Goal: Obtain resource: Obtain resource

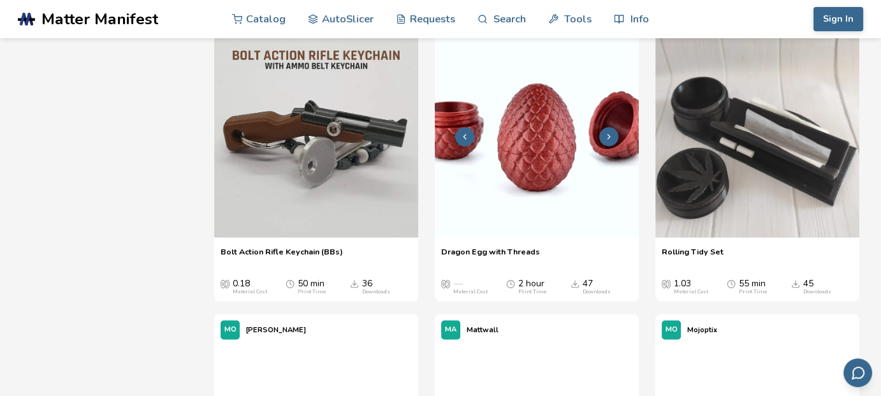
scroll to position [2292, 0]
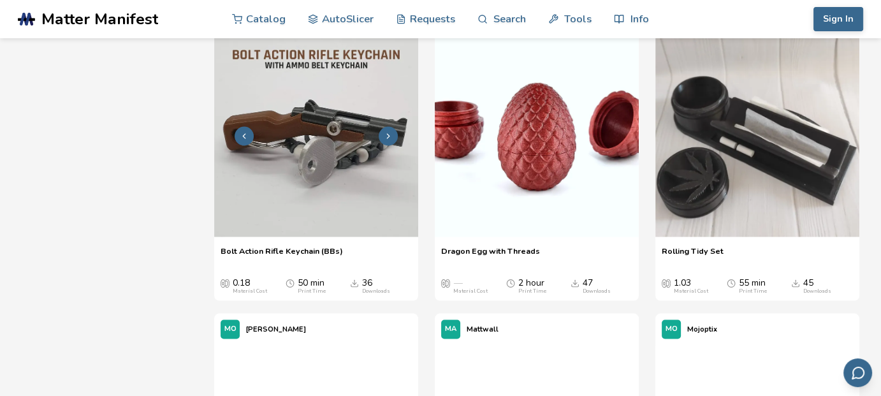
click at [393, 145] on button at bounding box center [388, 135] width 19 height 19
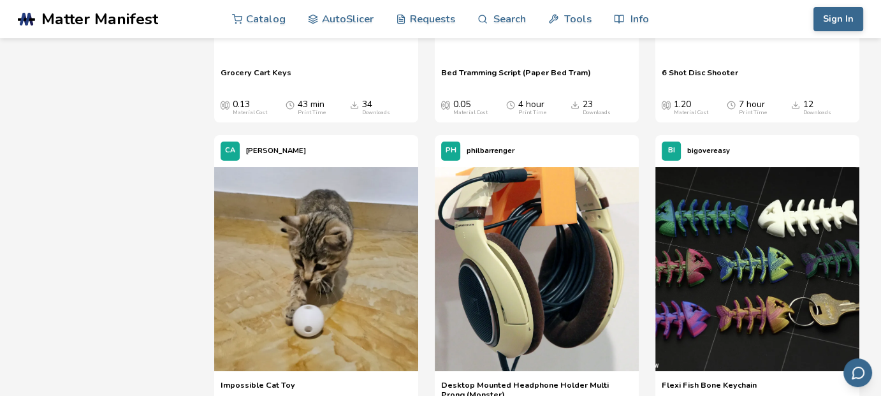
scroll to position [4846, 0]
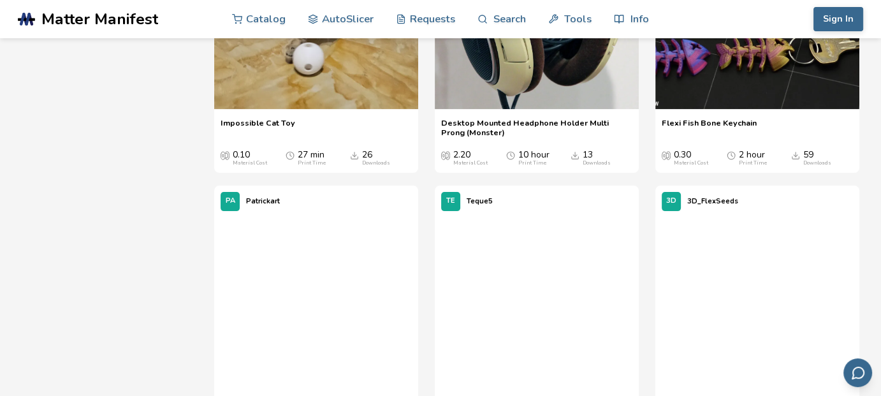
scroll to position [5108, 0]
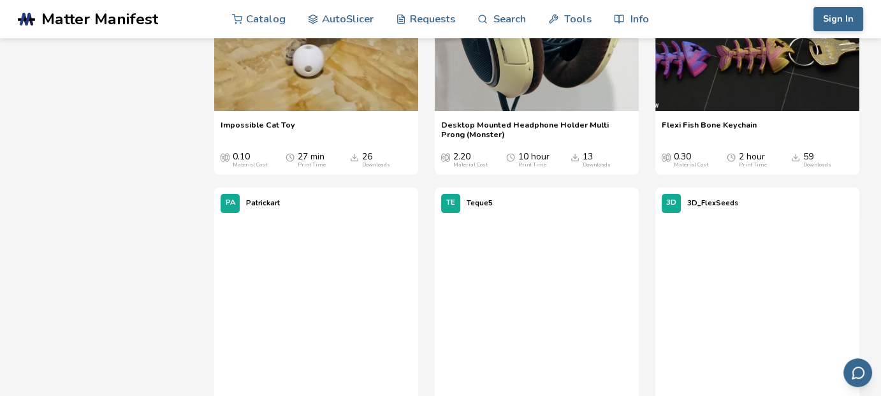
click at [608, 15] on icon at bounding box center [608, 10] width 9 height 9
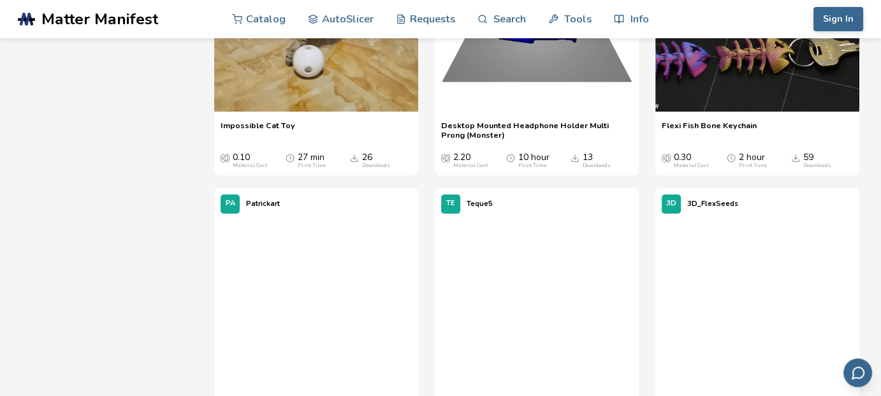
scroll to position [5105, 0]
click at [608, 13] on polyline at bounding box center [609, 11] width 3 height 4
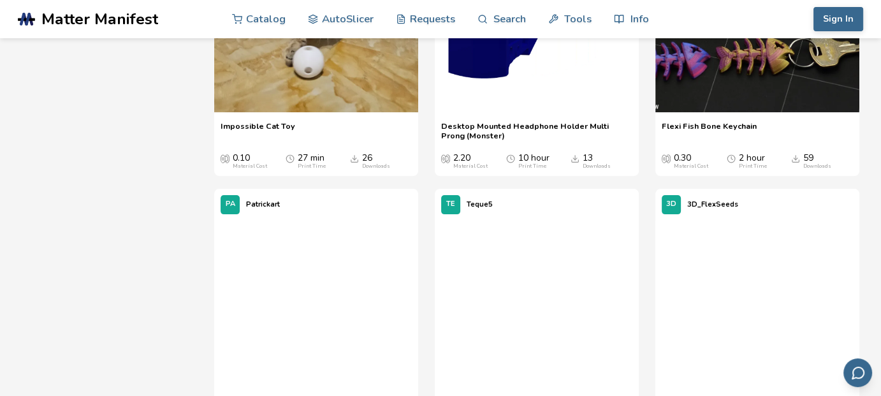
click at [608, 13] on polyline at bounding box center [609, 11] width 3 height 4
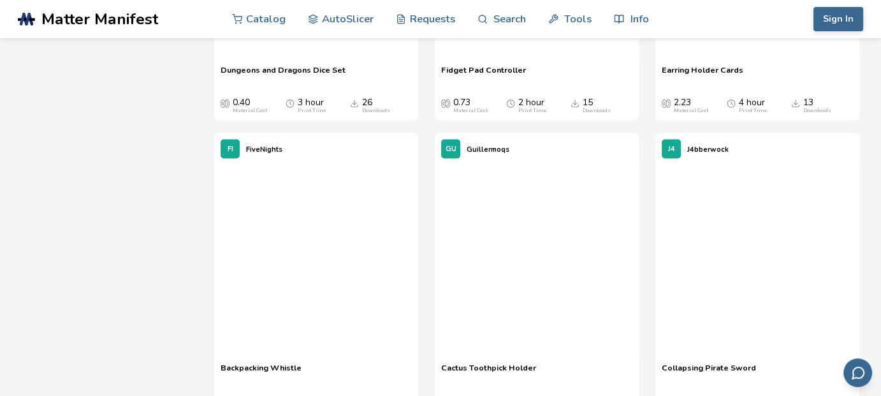
scroll to position [11993, 0]
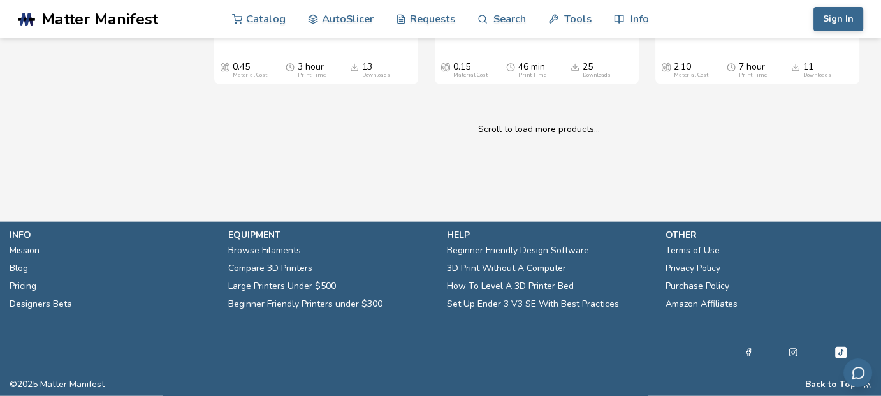
scroll to position [12650, 0]
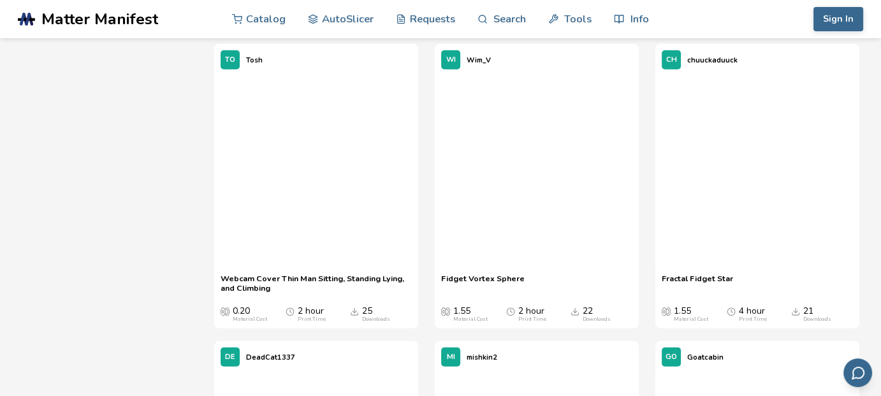
scroll to position [13270, 0]
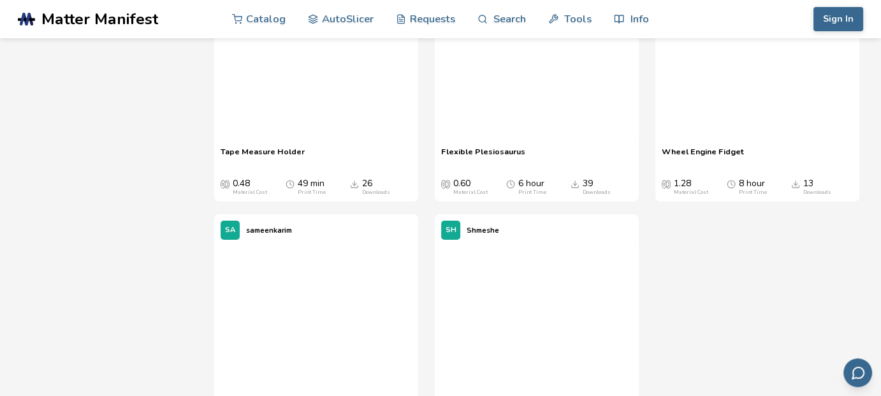
scroll to position [14586, 0]
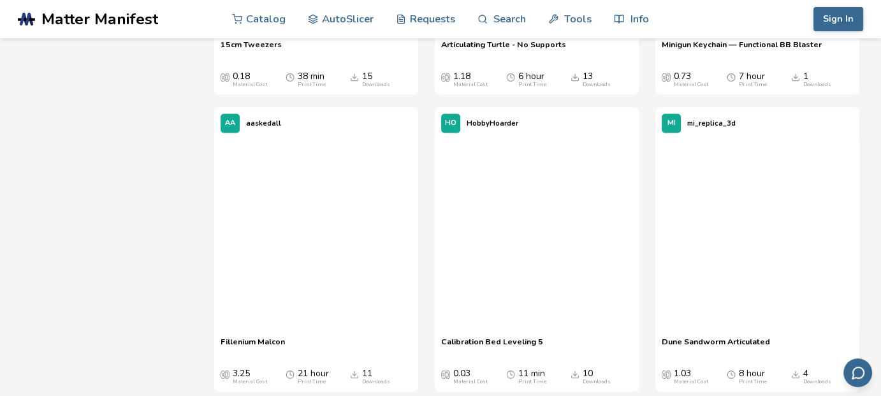
scroll to position [16476, 0]
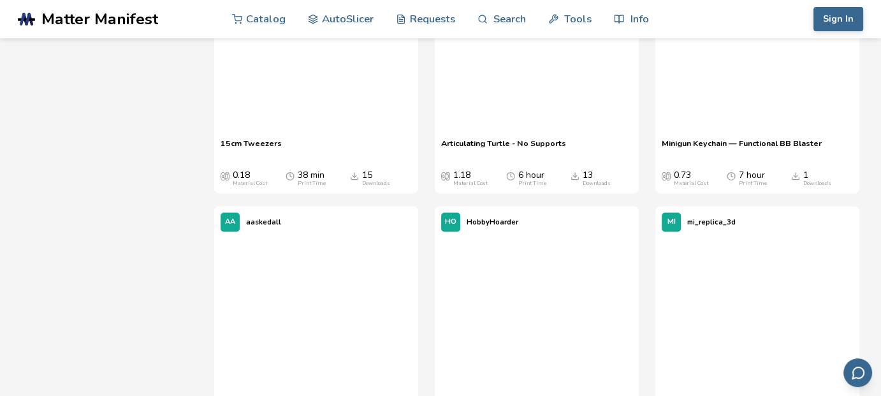
scroll to position [16376, 0]
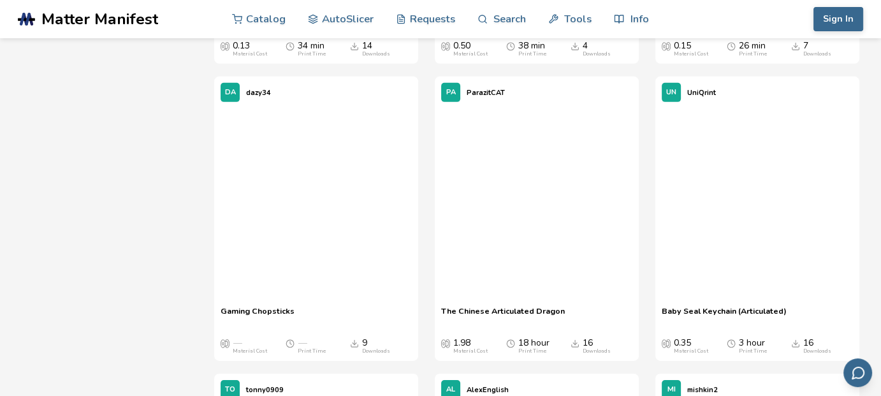
scroll to position [18584, 0]
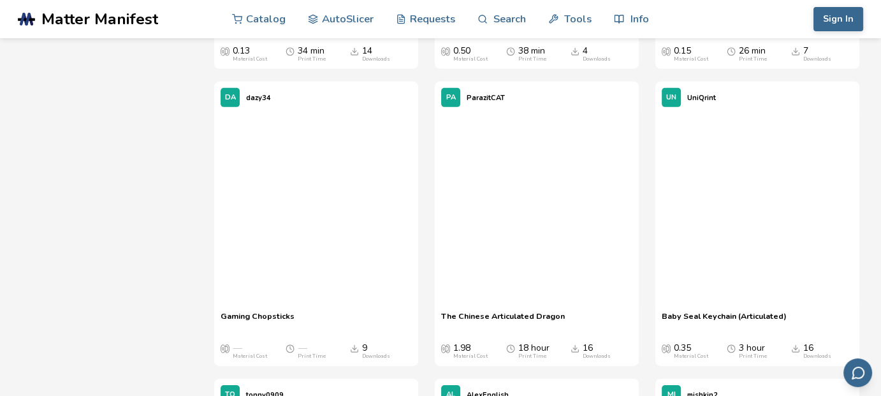
scroll to position [18579, 0]
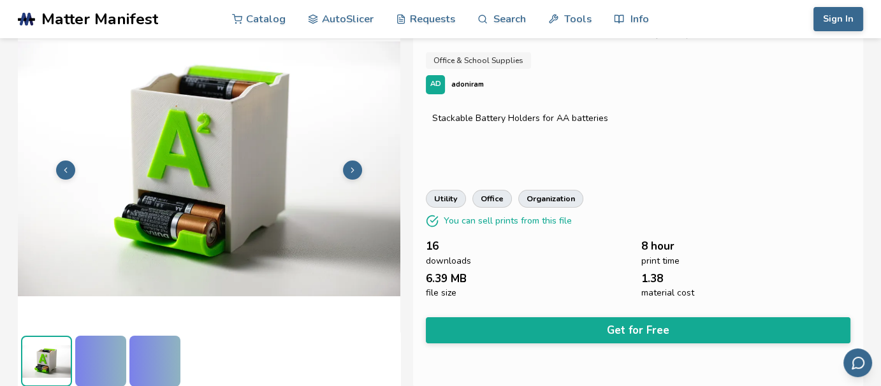
scroll to position [41, 0]
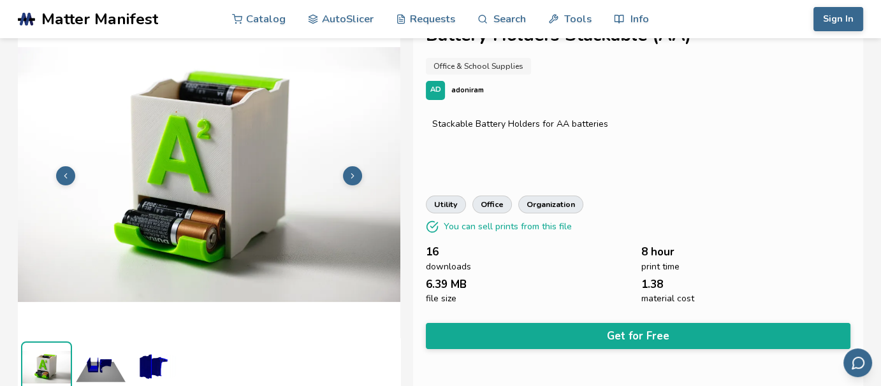
click at [89, 367] on img at bounding box center [100, 367] width 51 height 51
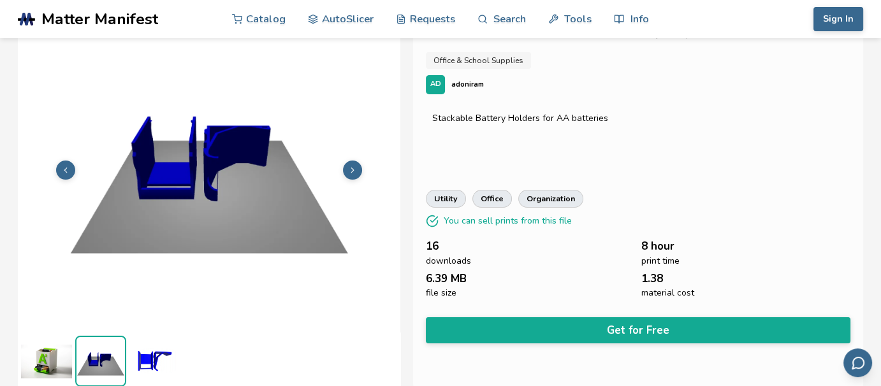
click at [157, 361] on img at bounding box center [154, 361] width 51 height 51
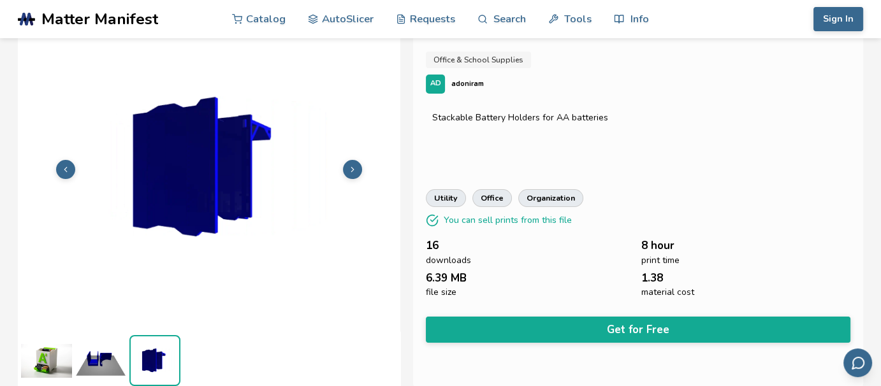
click at [49, 361] on img at bounding box center [46, 360] width 51 height 51
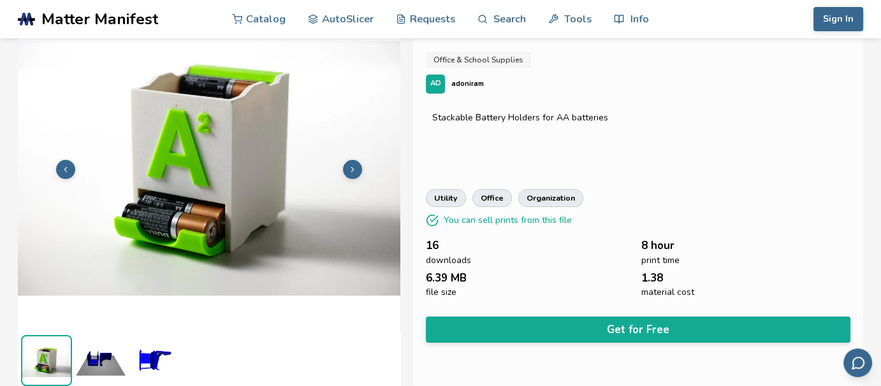
click at [91, 360] on img at bounding box center [100, 360] width 51 height 51
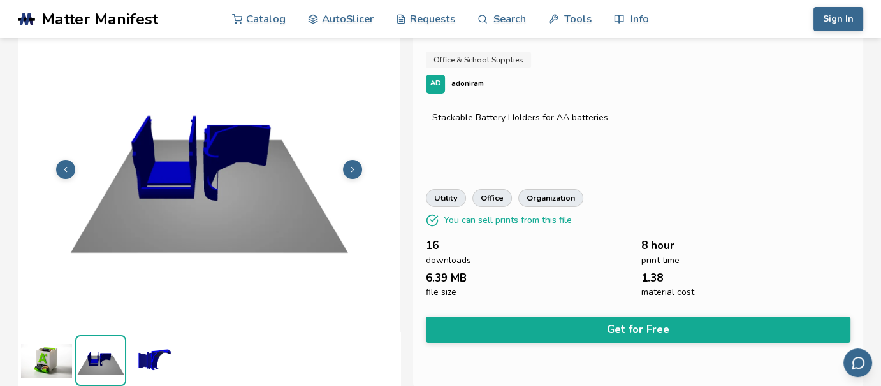
click at [150, 353] on img at bounding box center [154, 360] width 51 height 51
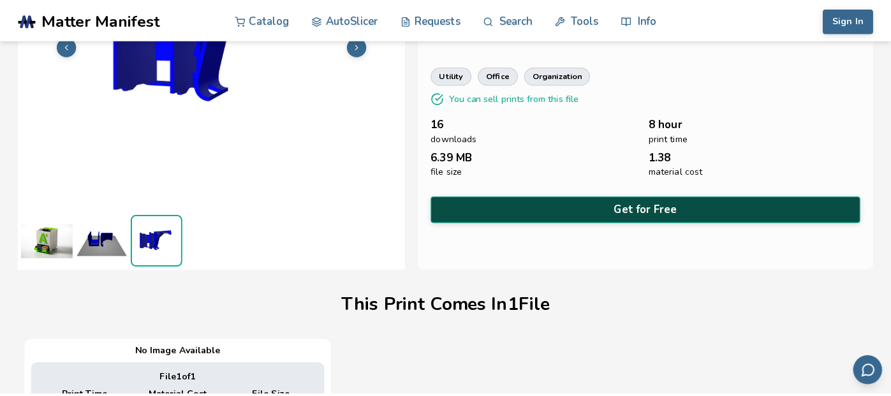
scroll to position [191, 0]
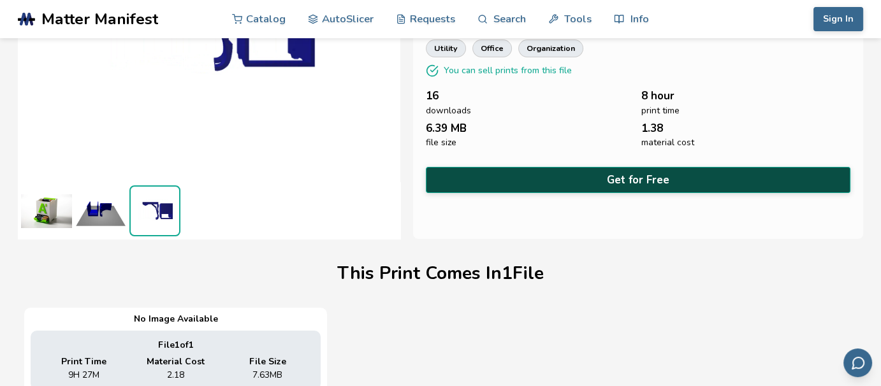
click at [666, 174] on button "Get for Free" at bounding box center [638, 180] width 425 height 26
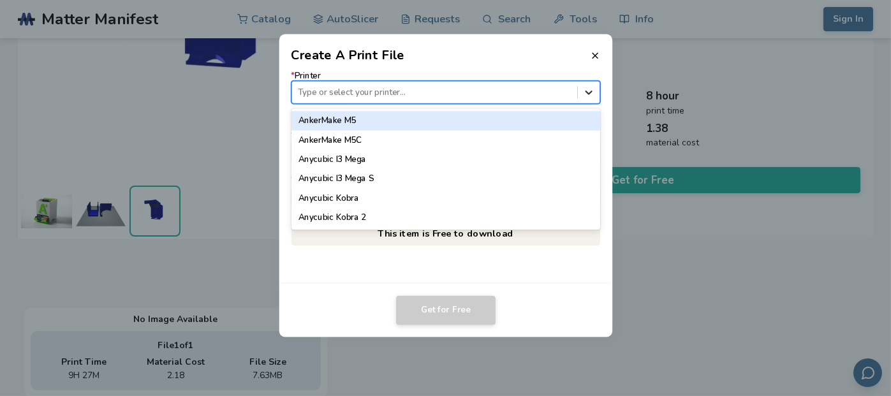
click at [585, 94] on icon at bounding box center [588, 92] width 12 height 12
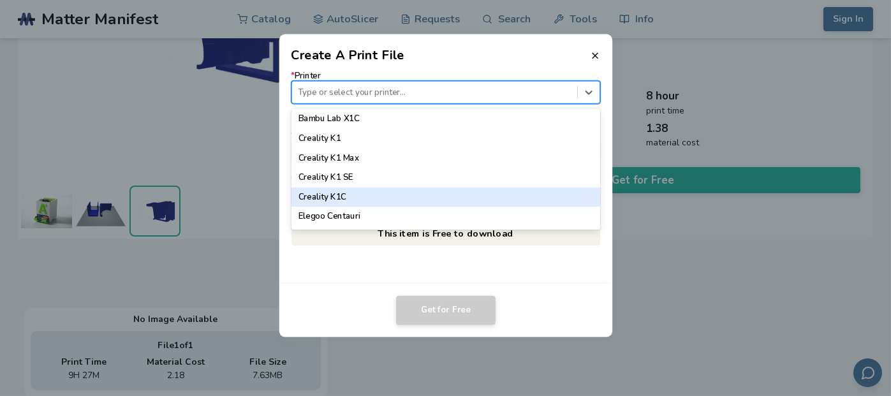
scroll to position [328, 0]
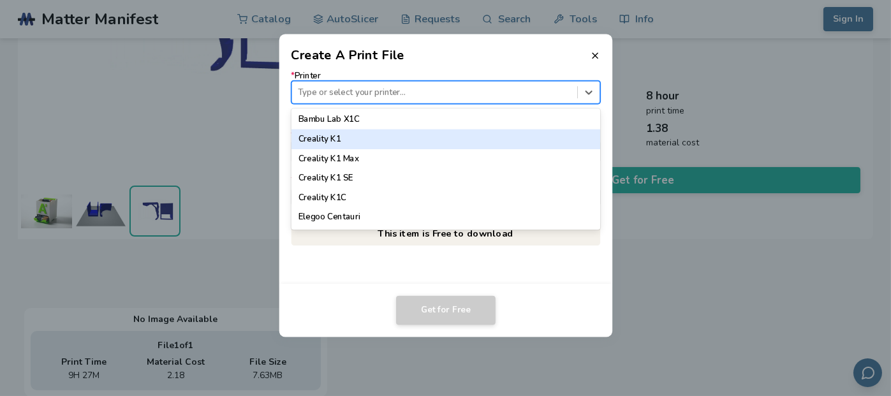
click at [408, 145] on div "Creality K1" at bounding box center [445, 138] width 309 height 19
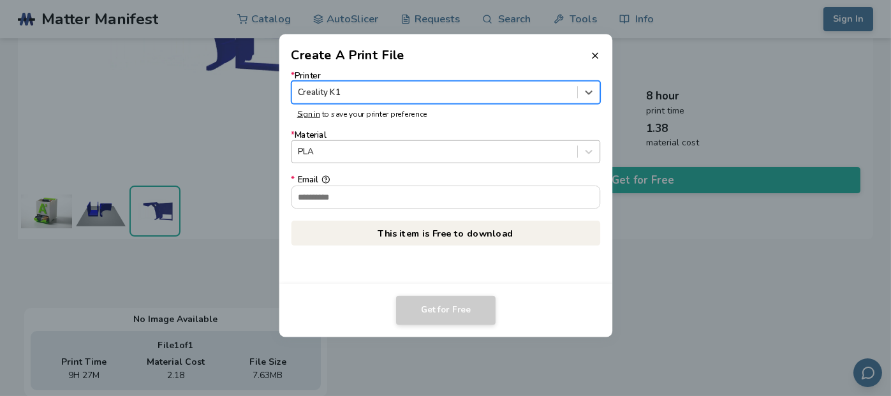
click at [421, 154] on div at bounding box center [434, 152] width 273 height 12
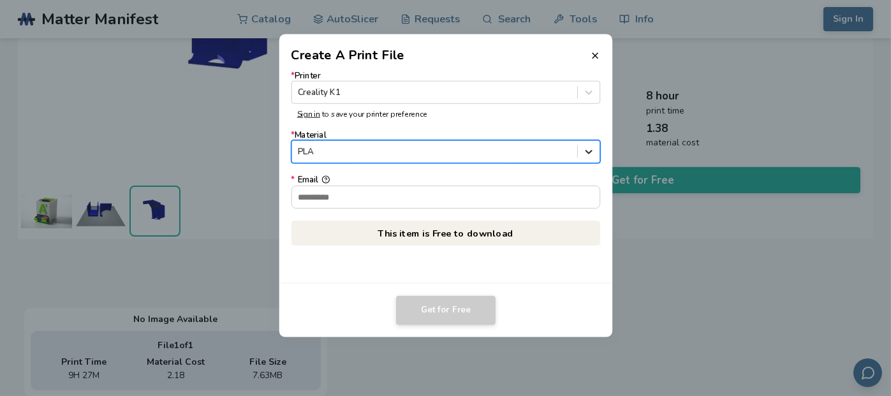
click at [578, 150] on div at bounding box center [589, 152] width 22 height 22
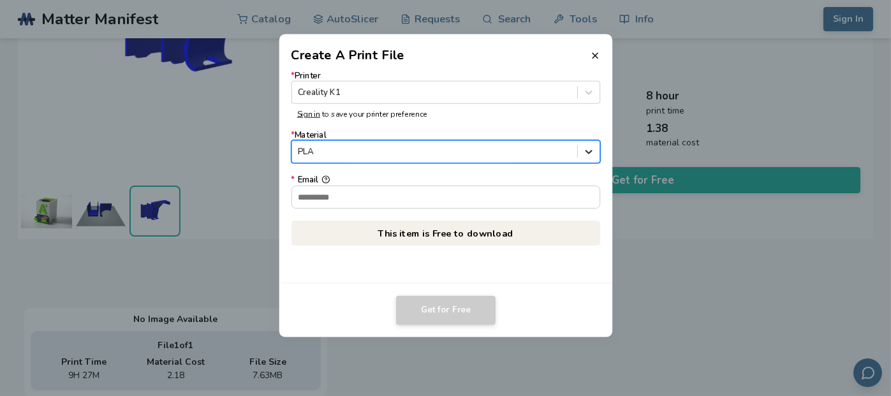
click at [581, 150] on div at bounding box center [589, 152] width 22 height 22
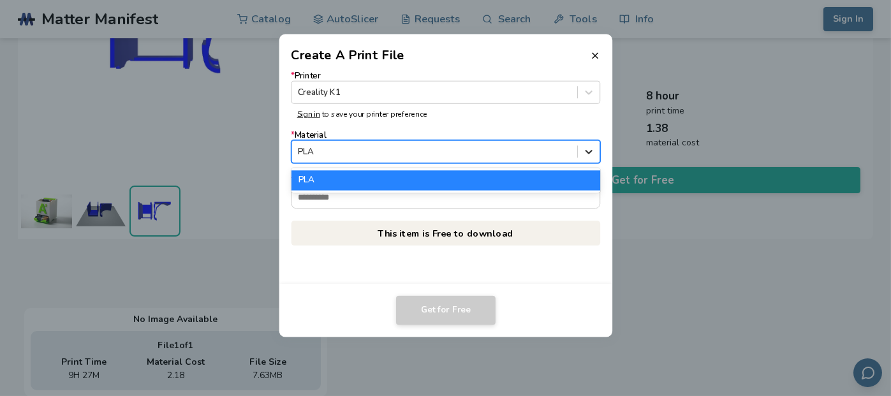
click at [595, 150] on div at bounding box center [589, 152] width 22 height 22
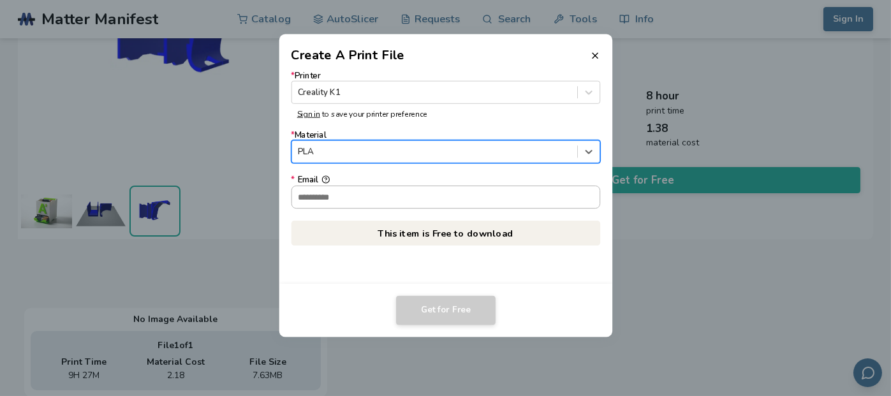
click at [514, 193] on input "* Email" at bounding box center [445, 197] width 308 height 22
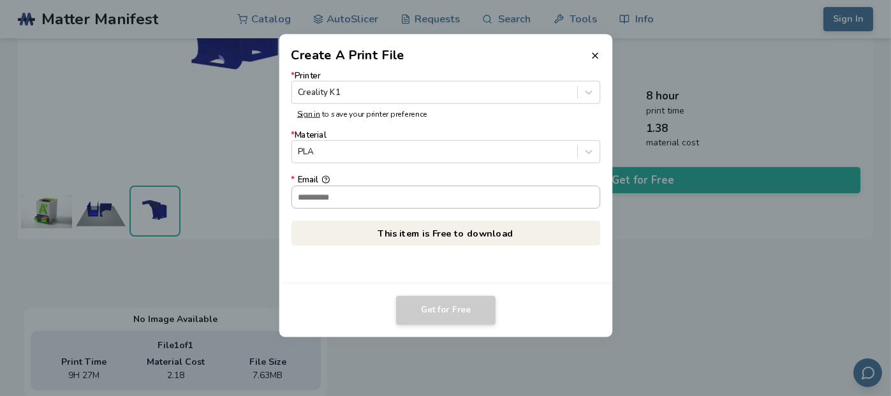
type input "**********"
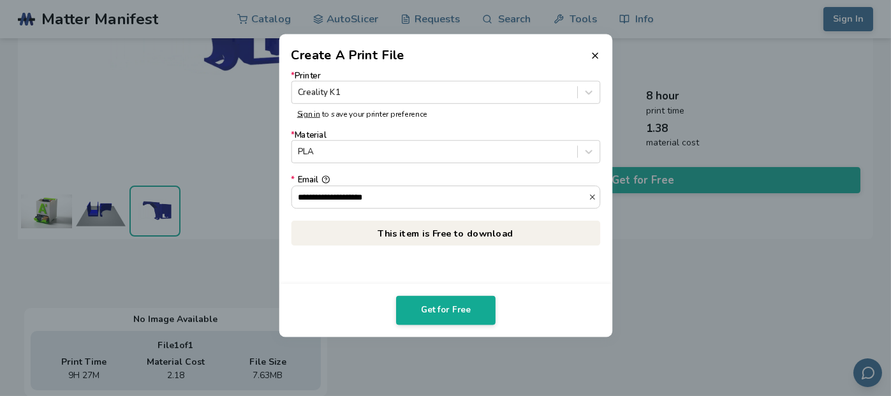
click at [600, 101] on div "**********" at bounding box center [445, 174] width 333 height 219
click at [594, 95] on icon at bounding box center [588, 92] width 12 height 12
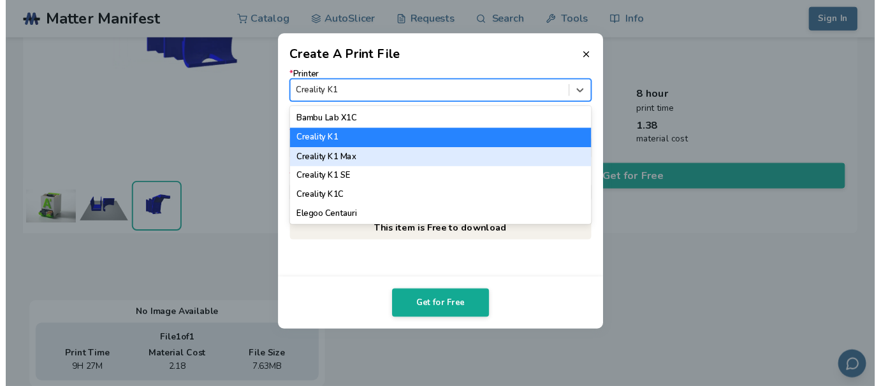
scroll to position [327, 0]
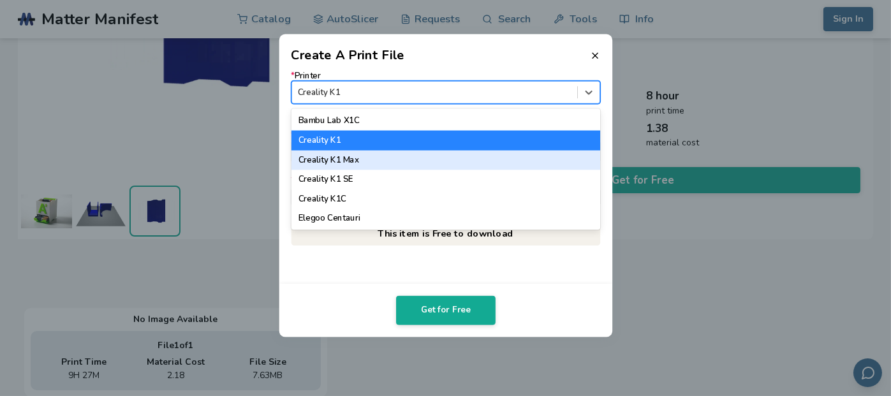
click at [370, 159] on div "Creality K1 Max" at bounding box center [445, 159] width 309 height 19
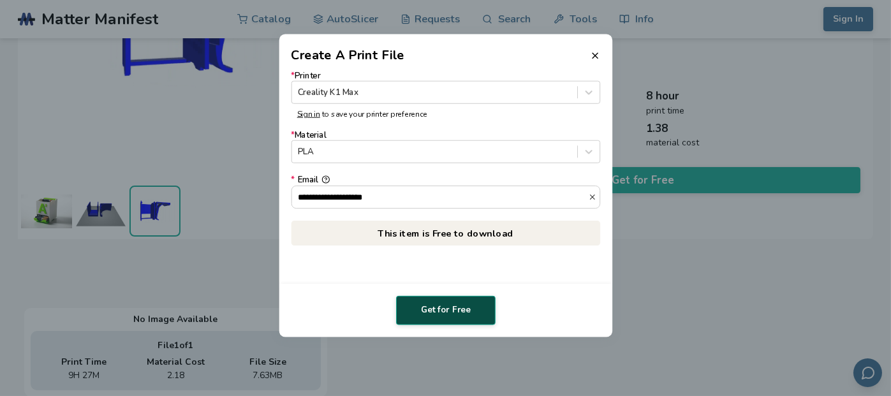
click at [459, 310] on button "Get for Free" at bounding box center [445, 310] width 99 height 29
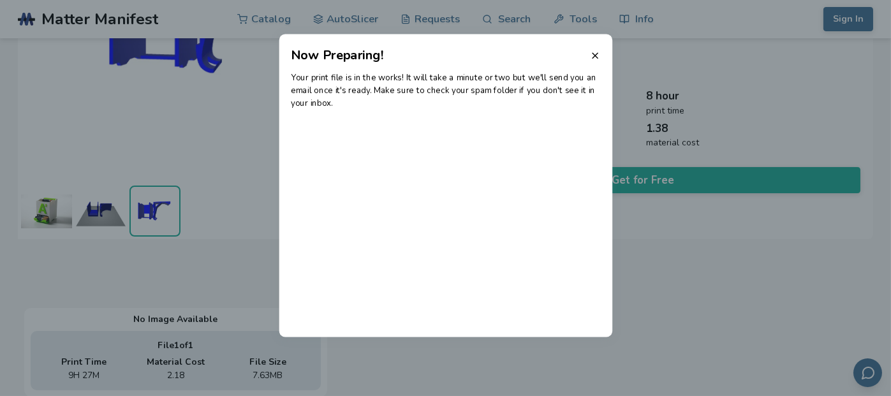
click at [703, 247] on dialog "Now Preparing! Your print file is in the works! It will take a minute or two bu…" at bounding box center [445, 198] width 846 height 376
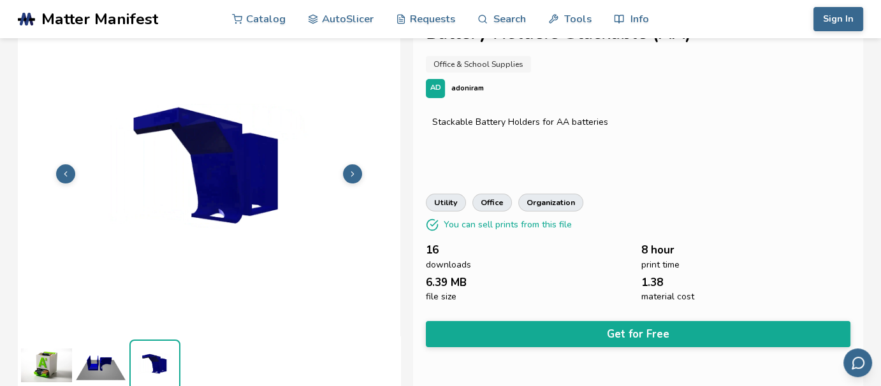
scroll to position [0, 0]
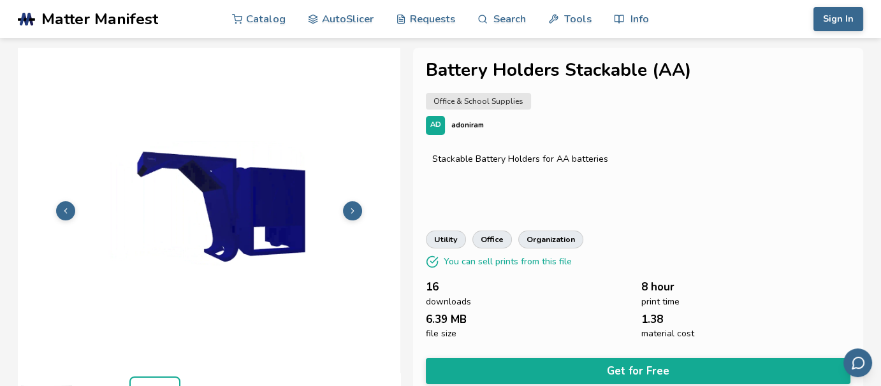
click at [489, 99] on link "Office & School Supplies" at bounding box center [478, 101] width 105 height 17
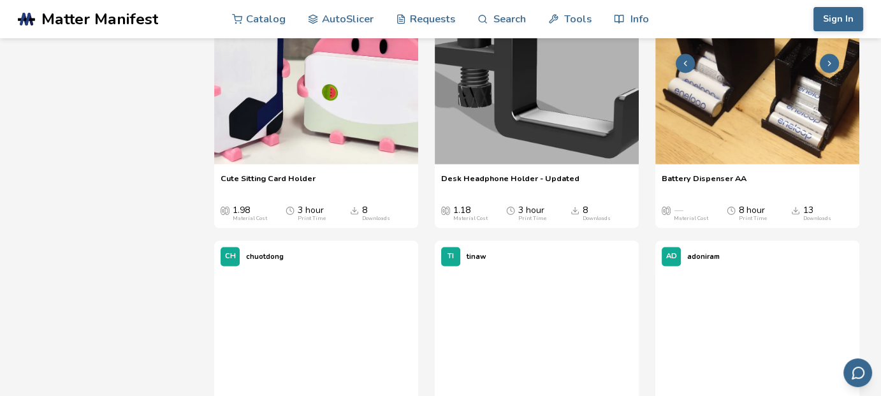
scroll to position [2364, 0]
click at [687, 66] on polyline at bounding box center [685, 63] width 3 height 4
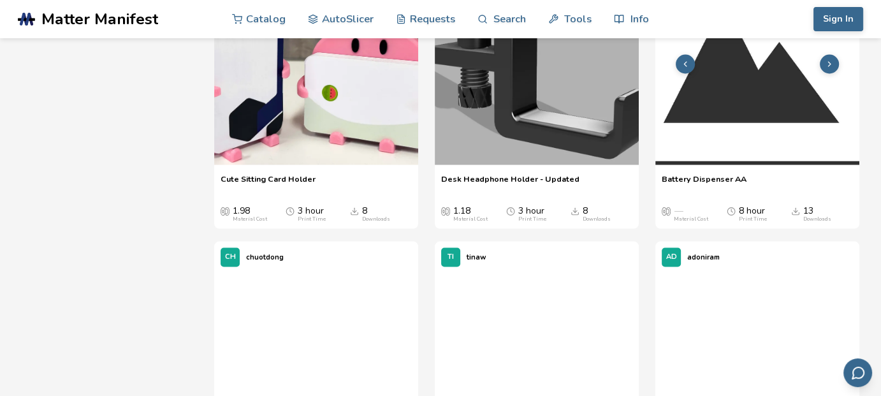
click at [689, 68] on icon at bounding box center [685, 63] width 9 height 9
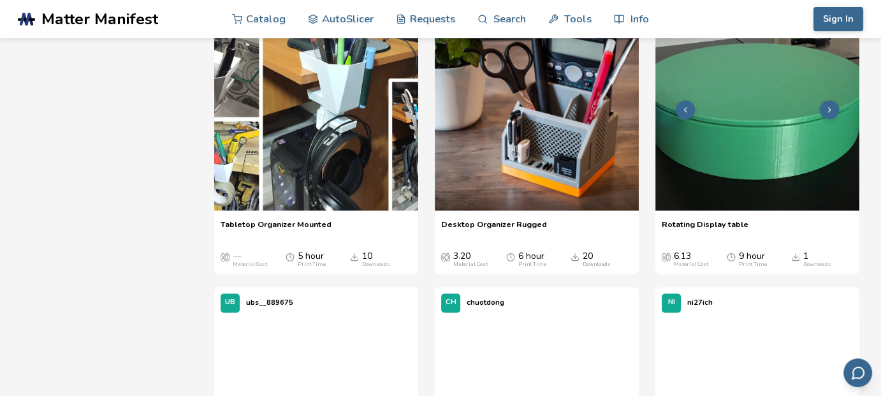
scroll to position [1724, 0]
click at [826, 114] on icon at bounding box center [829, 109] width 9 height 9
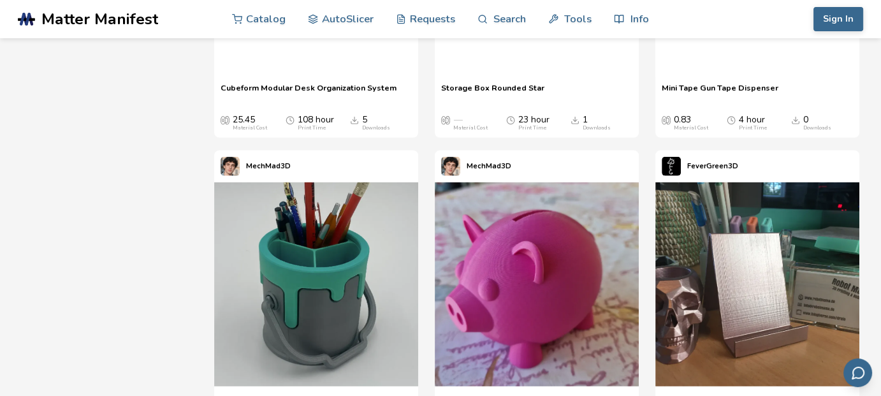
scroll to position [3350, 0]
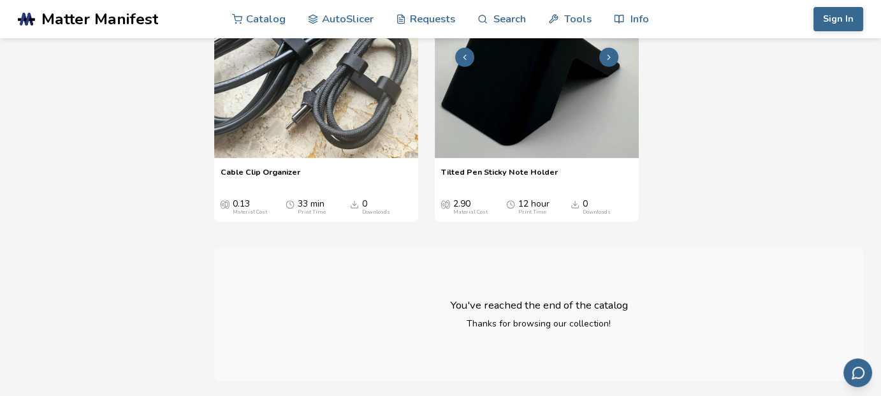
click at [608, 62] on icon at bounding box center [608, 57] width 9 height 9
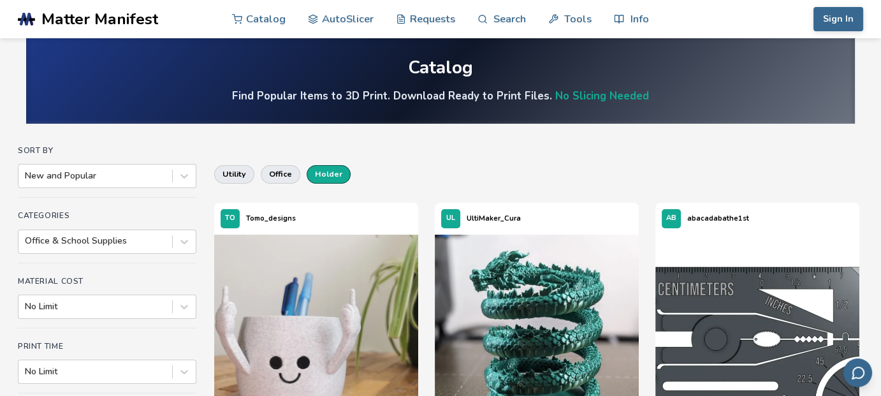
scroll to position [11, 0]
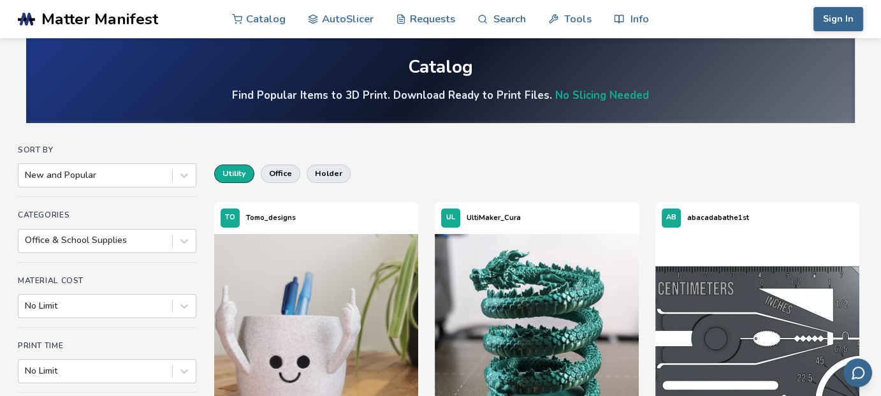
click at [235, 177] on button "utility" at bounding box center [234, 173] width 40 height 18
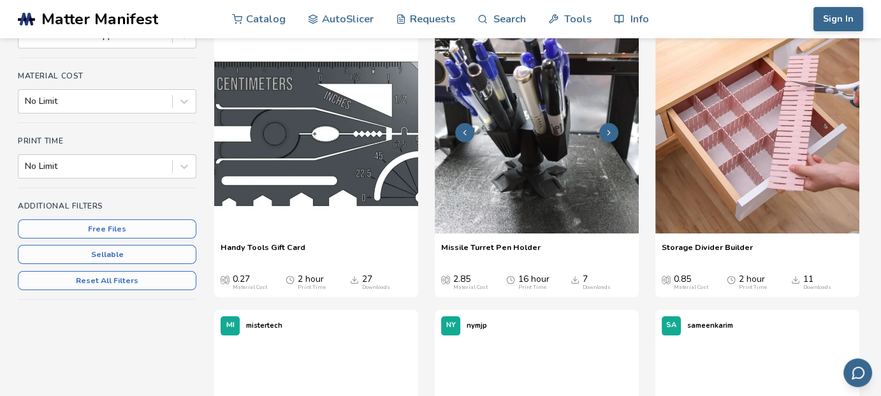
scroll to position [215, 0]
click at [581, 178] on img at bounding box center [537, 131] width 204 height 204
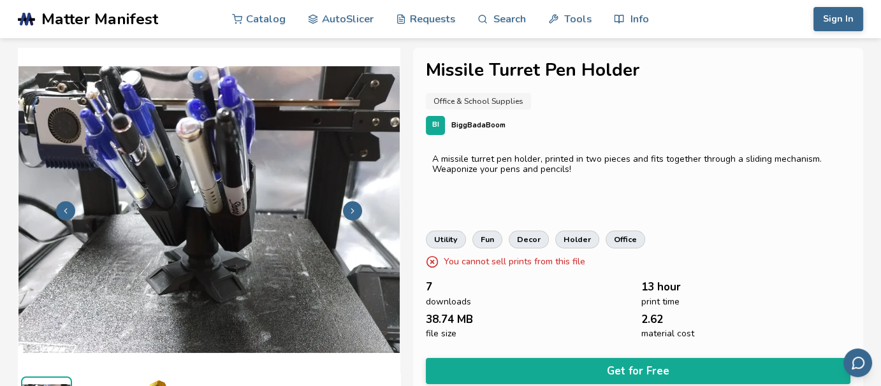
click at [357, 208] on button at bounding box center [352, 210] width 19 height 19
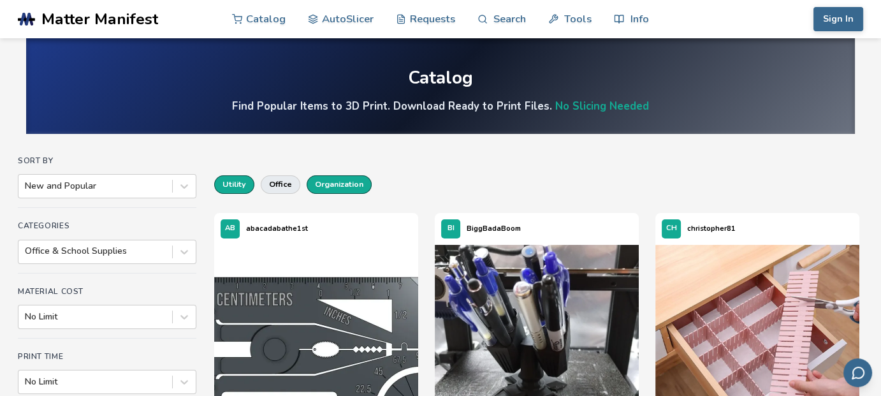
click at [330, 189] on button "organization" at bounding box center [339, 184] width 65 height 18
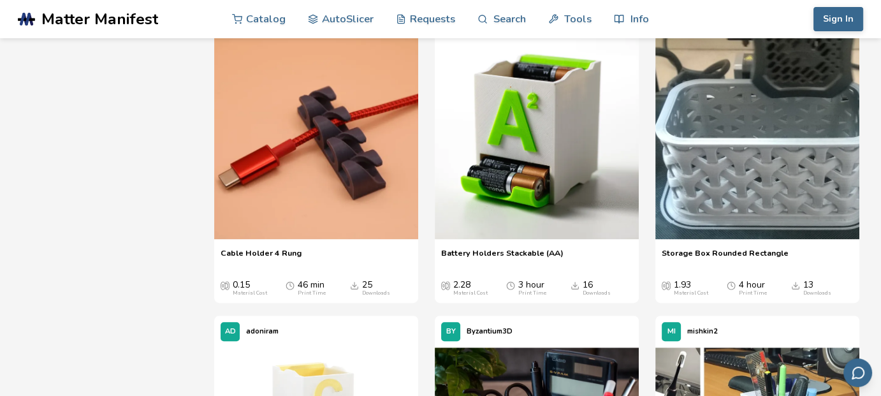
scroll to position [521, 0]
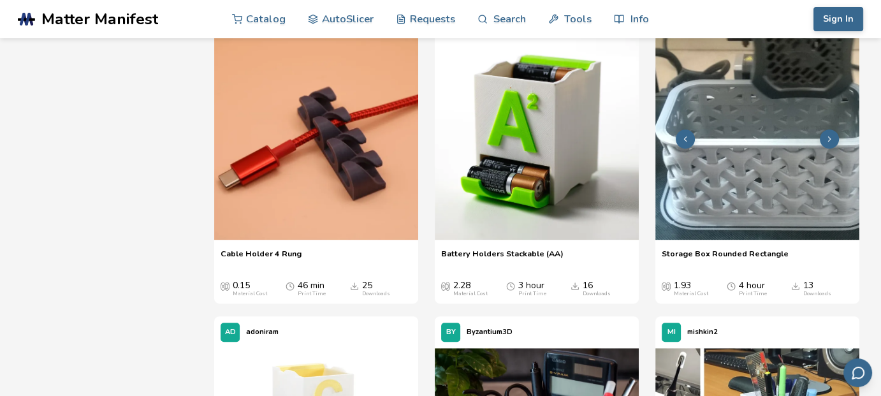
click at [823, 138] on button at bounding box center [829, 138] width 19 height 19
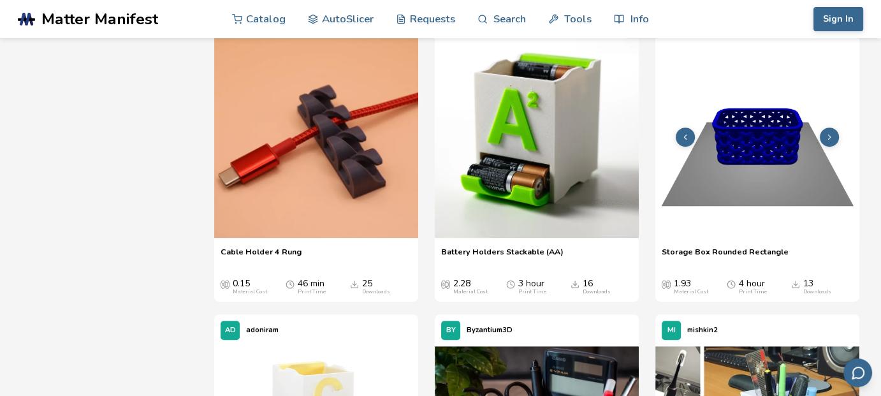
click at [831, 138] on icon at bounding box center [829, 137] width 9 height 9
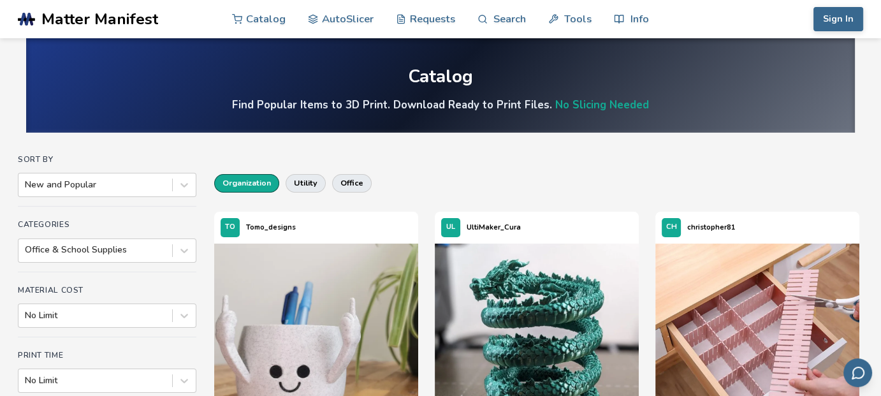
scroll to position [0, 0]
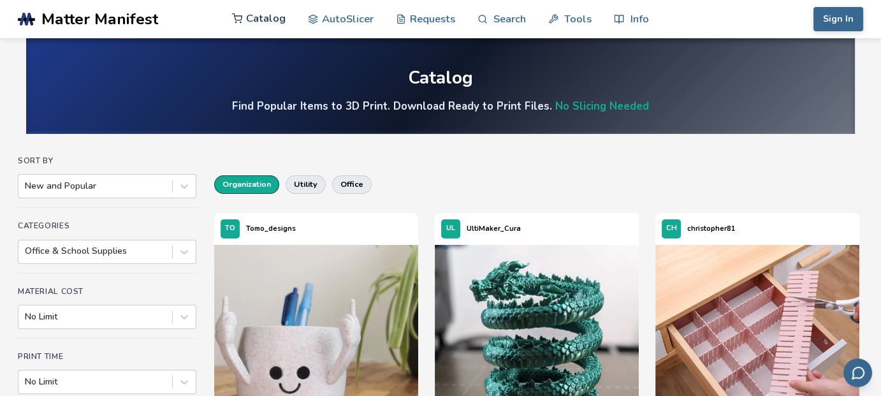
click at [268, 18] on link "Catalog" at bounding box center [259, 18] width 54 height 38
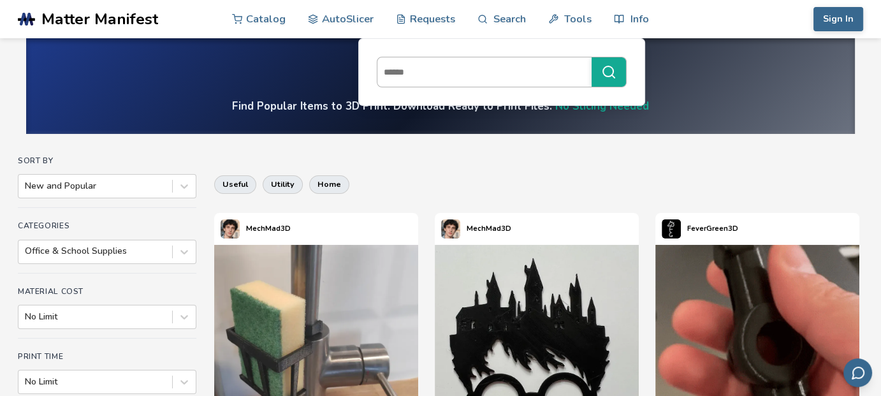
click at [462, 71] on input at bounding box center [481, 72] width 208 height 23
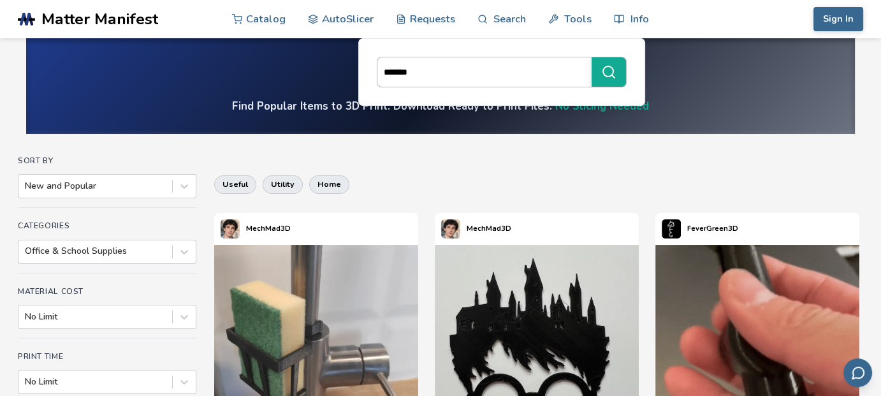
type input "*******"
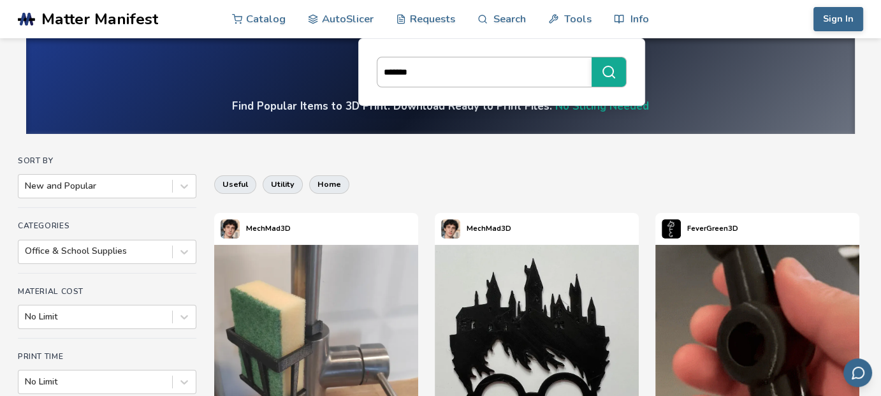
click at [592, 57] on button "*******" at bounding box center [609, 71] width 34 height 29
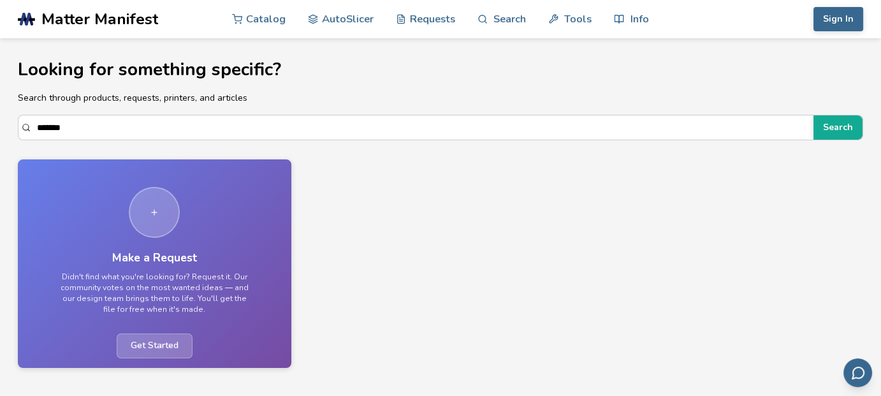
drag, startPoint x: 255, startPoint y: 131, endPoint x: 0, endPoint y: 130, distance: 255.0
click at [0, 130] on section "Looking for something specific? Search through products, requests, printers, an…" at bounding box center [440, 207] width 881 height 339
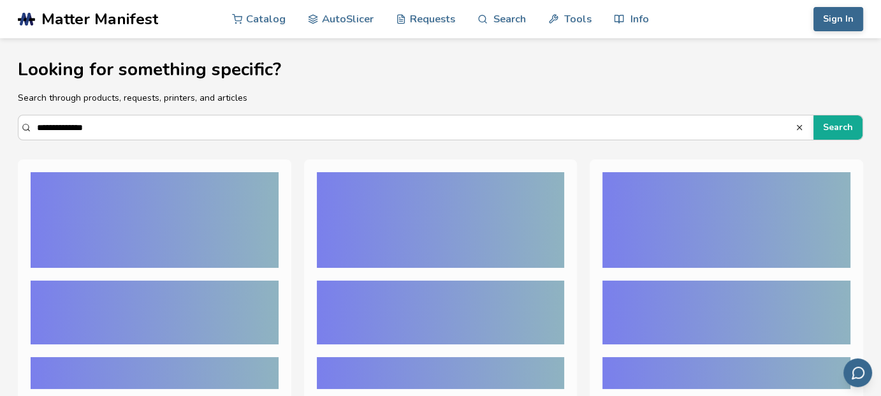
click at [813, 115] on button "Search" at bounding box center [837, 127] width 49 height 24
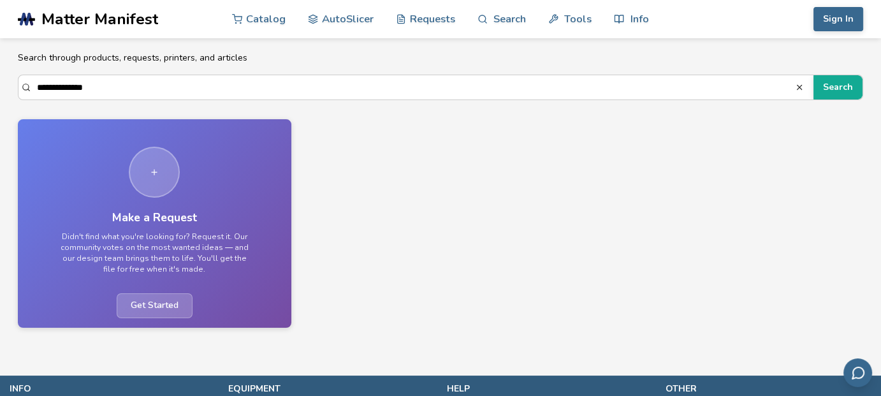
scroll to position [66, 0]
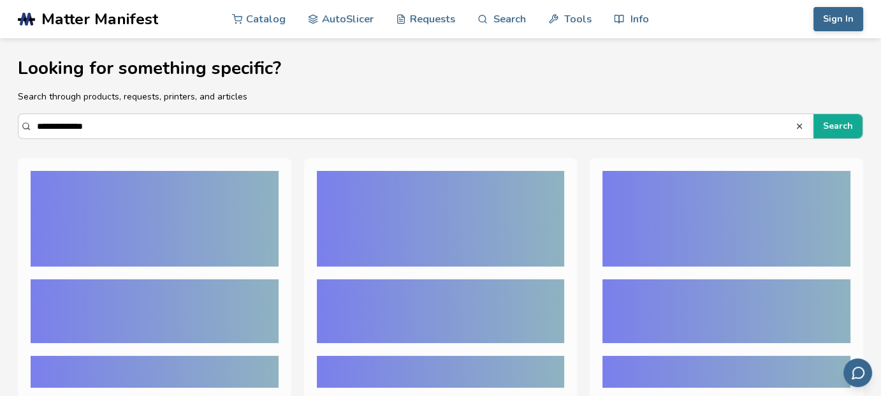
click at [848, 69] on h1 "Looking for something specific?" at bounding box center [440, 69] width 845 height 20
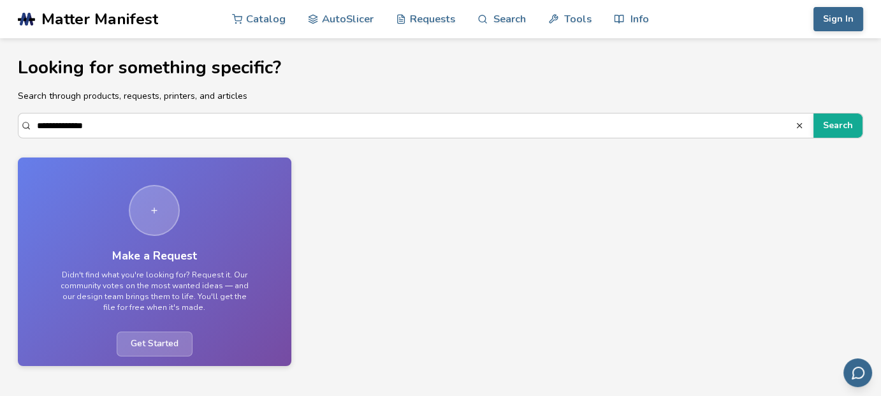
drag, startPoint x: 176, startPoint y: 126, endPoint x: 0, endPoint y: 127, distance: 176.0
click at [0, 127] on section "**********" at bounding box center [440, 205] width 881 height 339
click at [813, 113] on button "Search" at bounding box center [837, 125] width 49 height 24
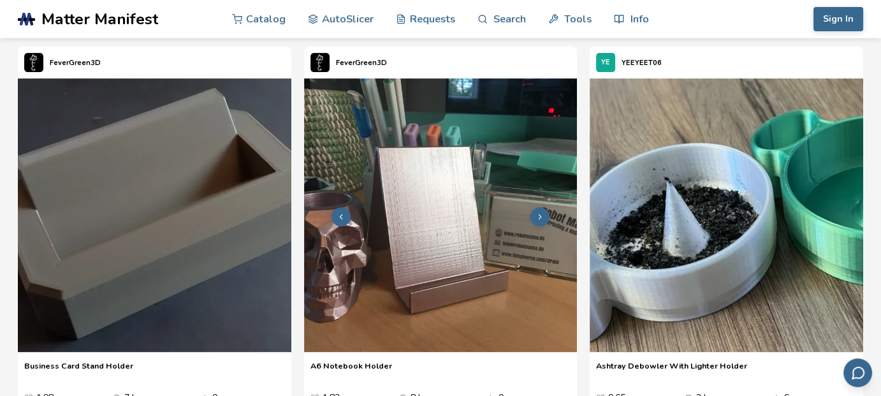
scroll to position [495, 0]
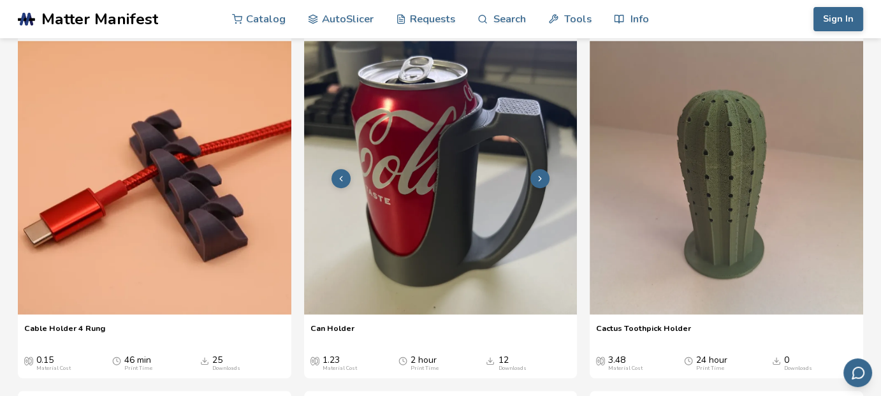
click at [547, 175] on button at bounding box center [539, 178] width 19 height 19
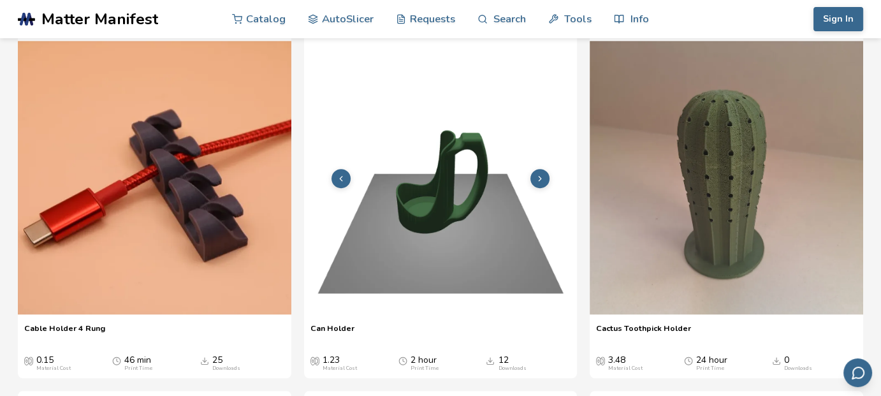
scroll to position [914, 0]
click at [546, 176] on button at bounding box center [539, 179] width 19 height 19
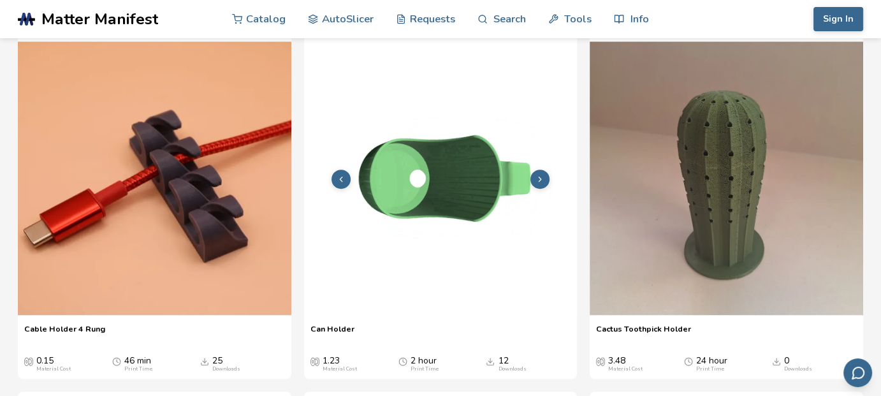
click at [546, 176] on button at bounding box center [539, 179] width 19 height 19
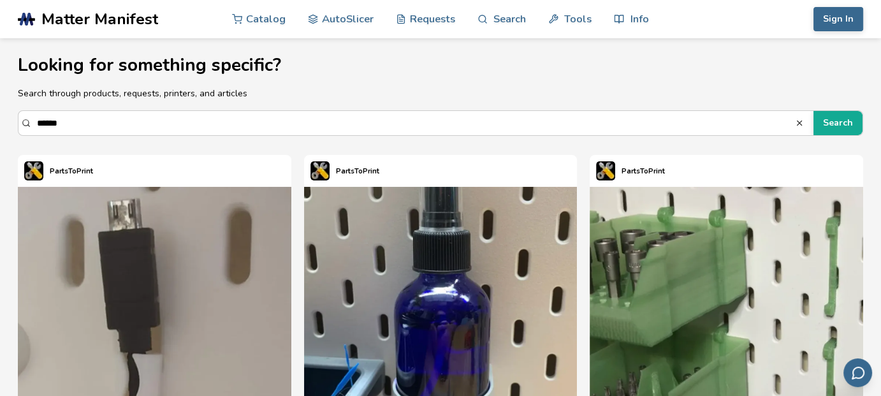
scroll to position [0, 0]
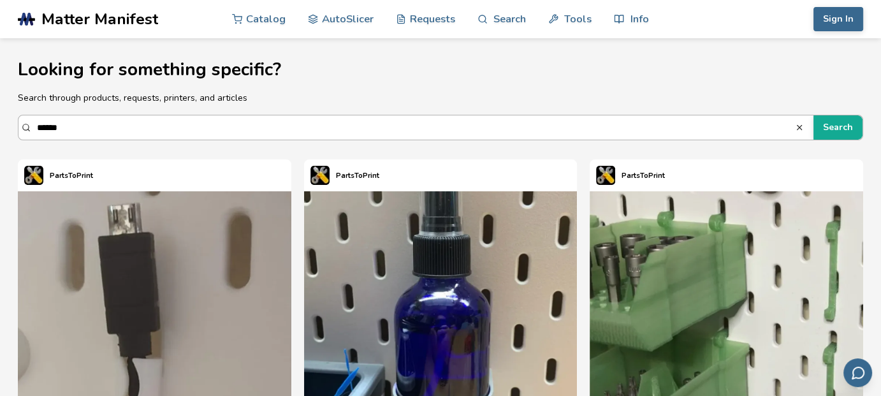
click at [135, 123] on input "******" at bounding box center [416, 127] width 758 height 23
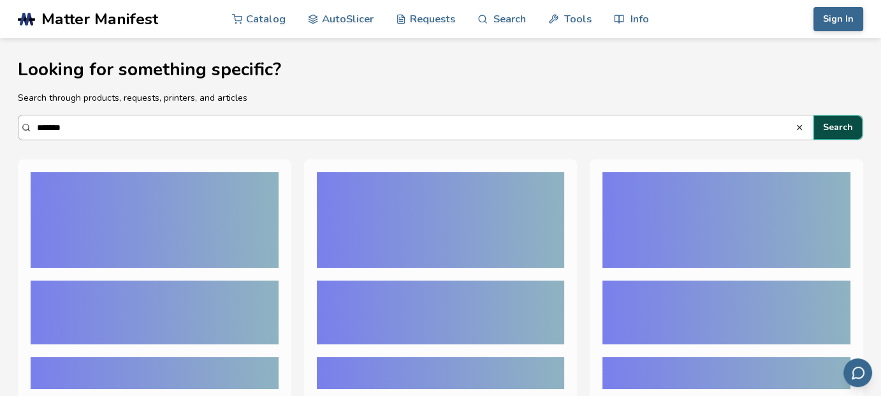
type input "*******"
click at [841, 124] on button "Search" at bounding box center [837, 127] width 49 height 24
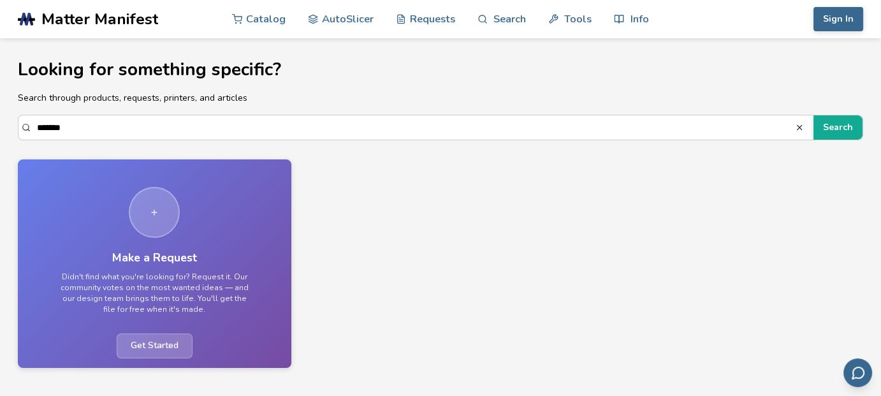
drag, startPoint x: 323, startPoint y: 131, endPoint x: 0, endPoint y: 140, distance: 322.7
click at [0, 140] on section "Looking for something specific? Search through products, requests, printers, an…" at bounding box center [440, 207] width 881 height 339
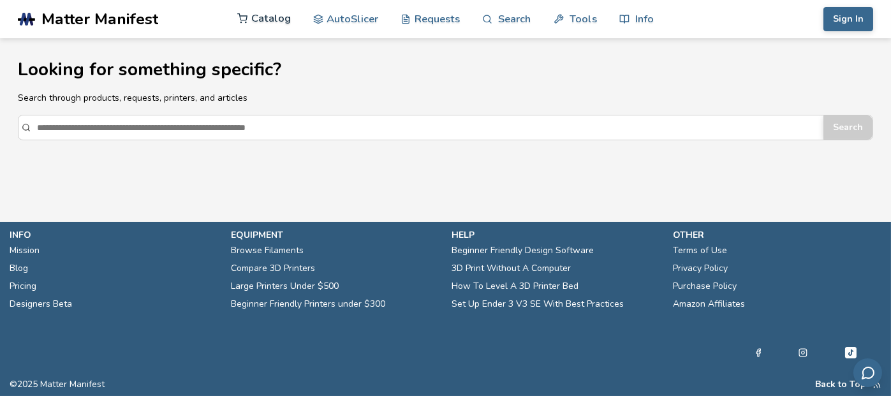
click at [288, 20] on link "Catalog" at bounding box center [264, 18] width 54 height 38
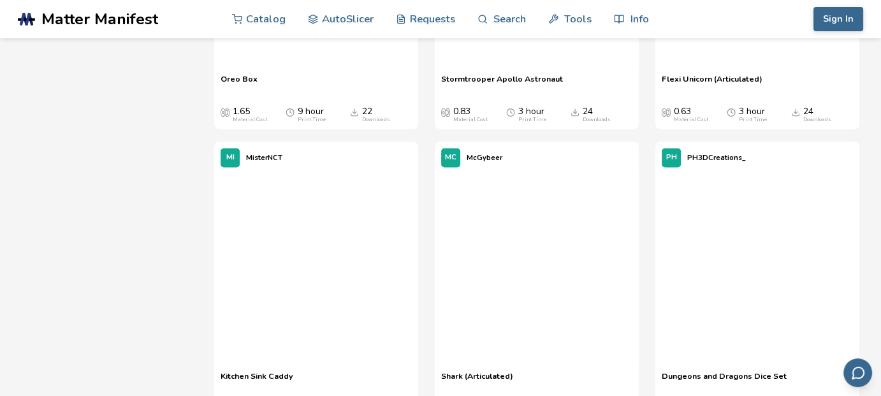
scroll to position [11560, 0]
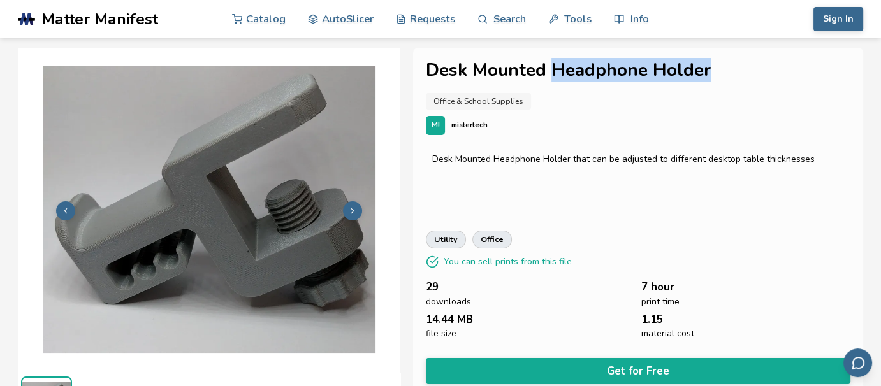
drag, startPoint x: 551, startPoint y: 73, endPoint x: 711, endPoint y: 66, distance: 160.8
click at [711, 66] on h1 "Desk Mounted Headphone Holder" at bounding box center [638, 71] width 425 height 20
copy h1 "Headphone Holder"
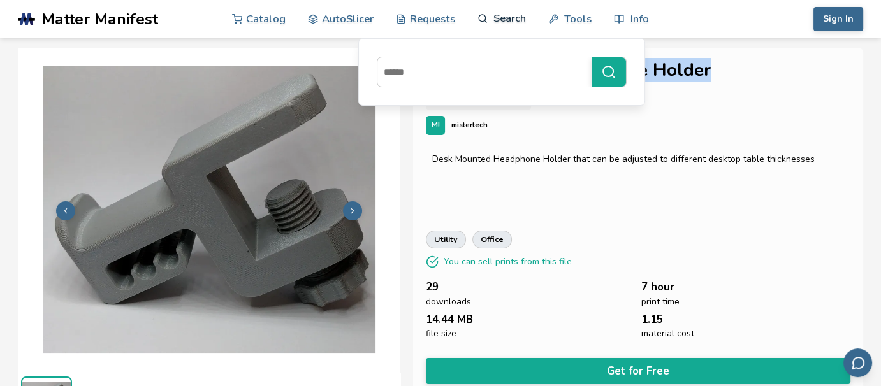
click at [501, 20] on link "Search" at bounding box center [501, 18] width 48 height 38
click at [504, 16] on link "Search" at bounding box center [501, 18] width 48 height 38
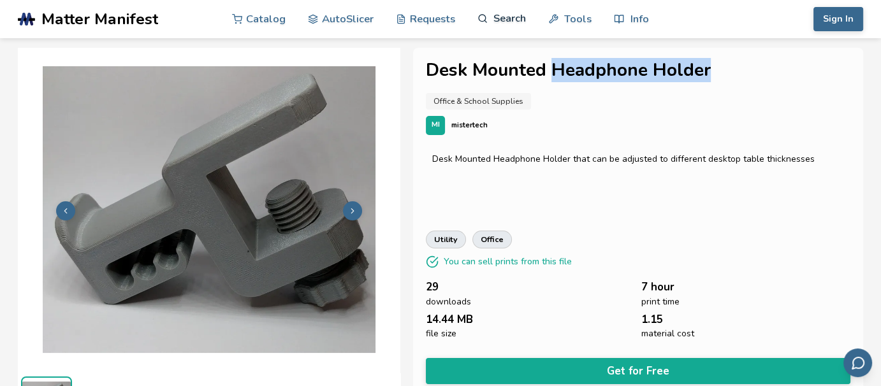
click at [503, 16] on link "Search" at bounding box center [501, 18] width 48 height 38
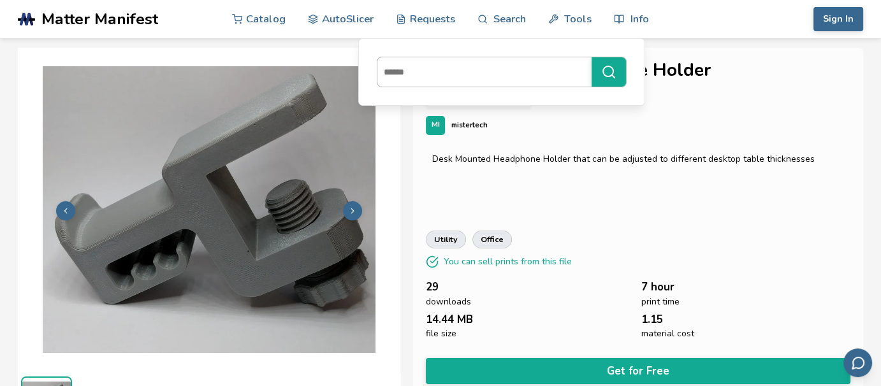
click at [492, 69] on input at bounding box center [481, 72] width 208 height 23
click at [474, 71] on input at bounding box center [481, 72] width 208 height 23
type input "**********"
click at [592, 57] on button "**********" at bounding box center [609, 71] width 34 height 29
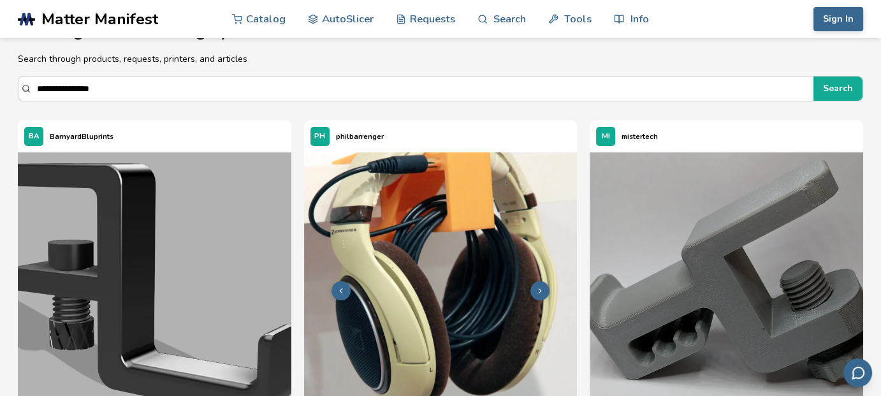
click at [530, 168] on img at bounding box center [440, 288] width 273 height 273
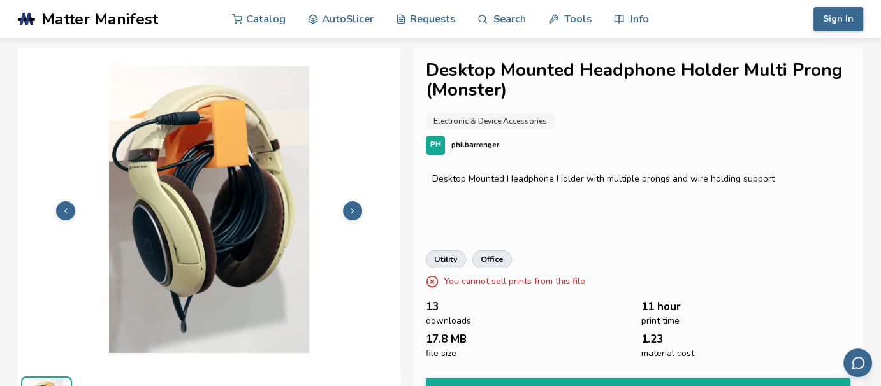
click at [353, 205] on button at bounding box center [352, 210] width 19 height 19
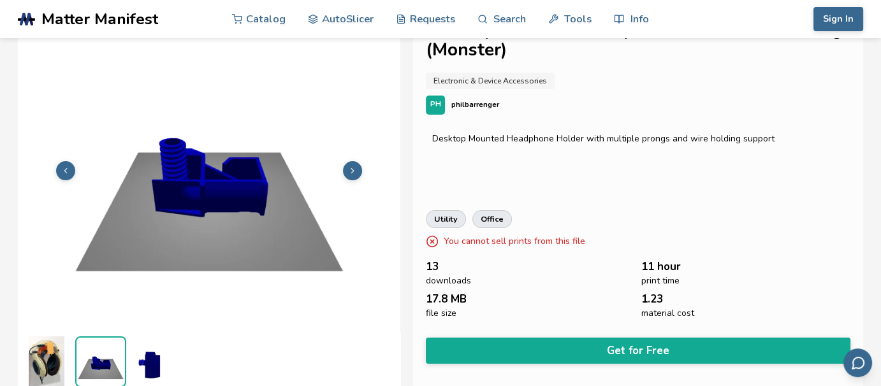
click at [351, 168] on icon at bounding box center [352, 170] width 9 height 9
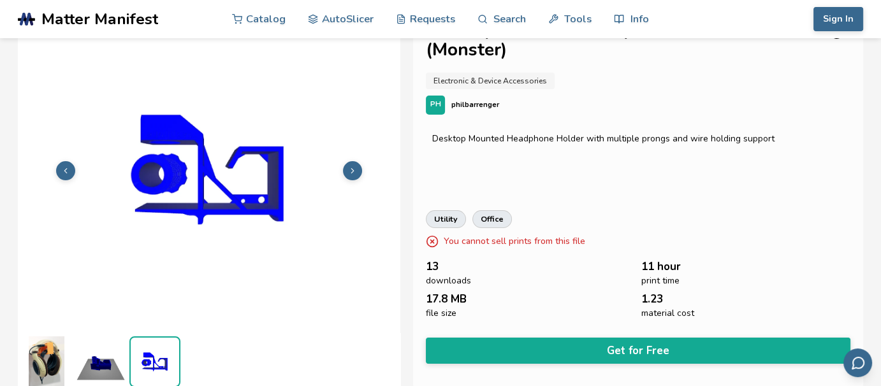
scroll to position [41, 0]
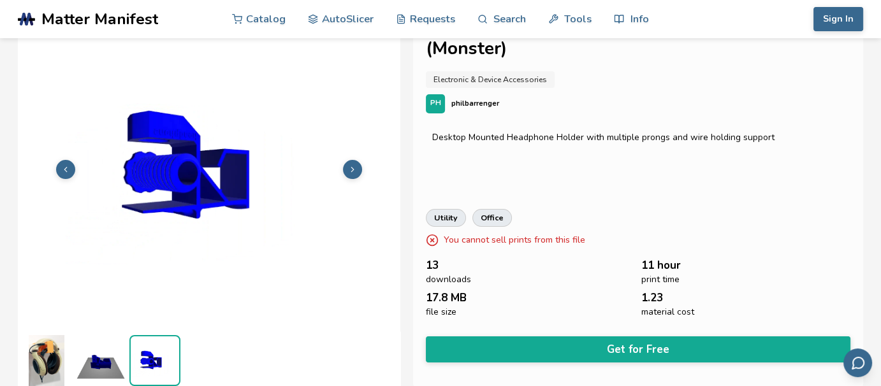
click at [351, 168] on icon at bounding box center [352, 169] width 9 height 9
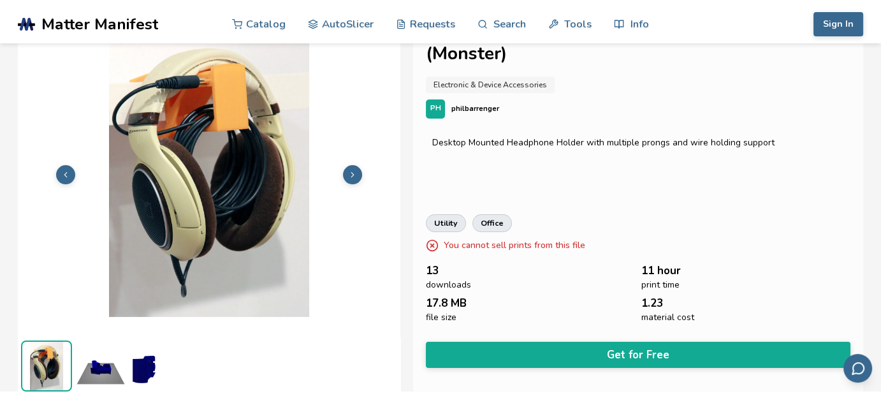
scroll to position [52, 0]
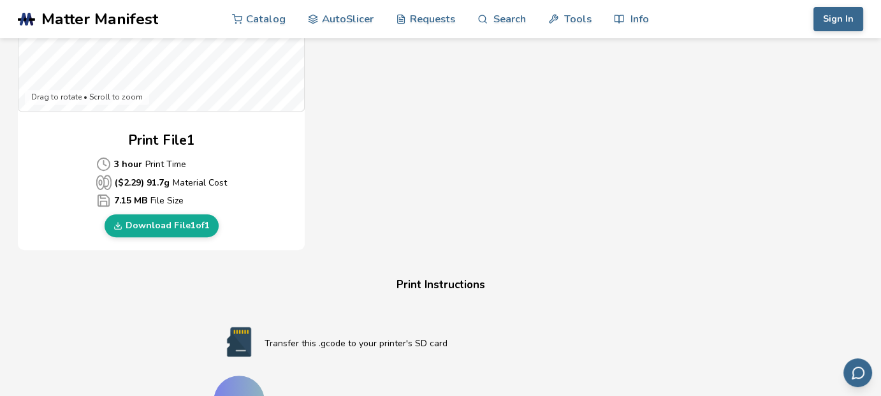
scroll to position [539, 0]
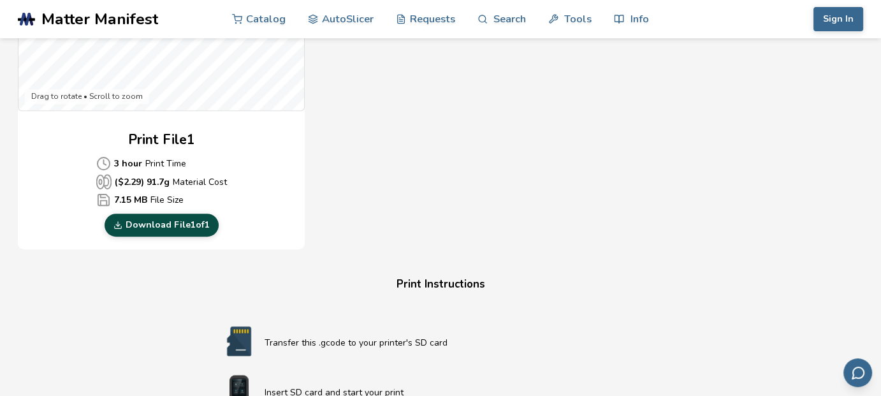
click at [136, 220] on link "Download File 1 of 1" at bounding box center [162, 225] width 114 height 23
click at [692, 228] on div "Gcode Preview Drag to rotate • Scroll to zoom Print File 1 3 hour Print Time ($…" at bounding box center [400, 18] width 765 height 464
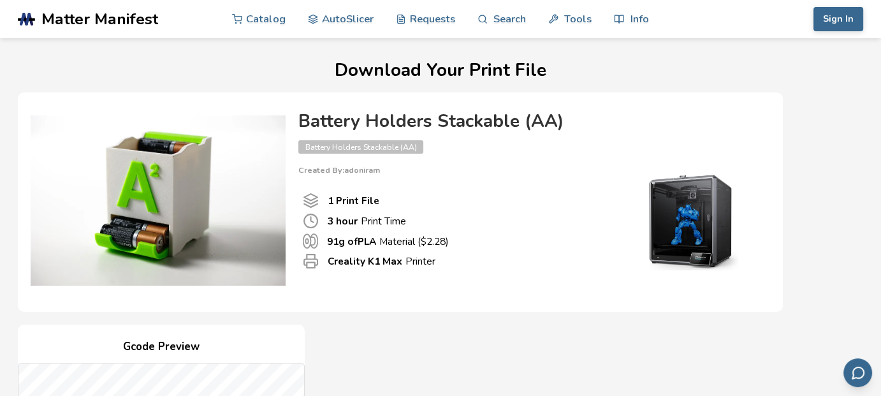
scroll to position [0, 0]
